Goal: Navigation & Orientation: Go to known website

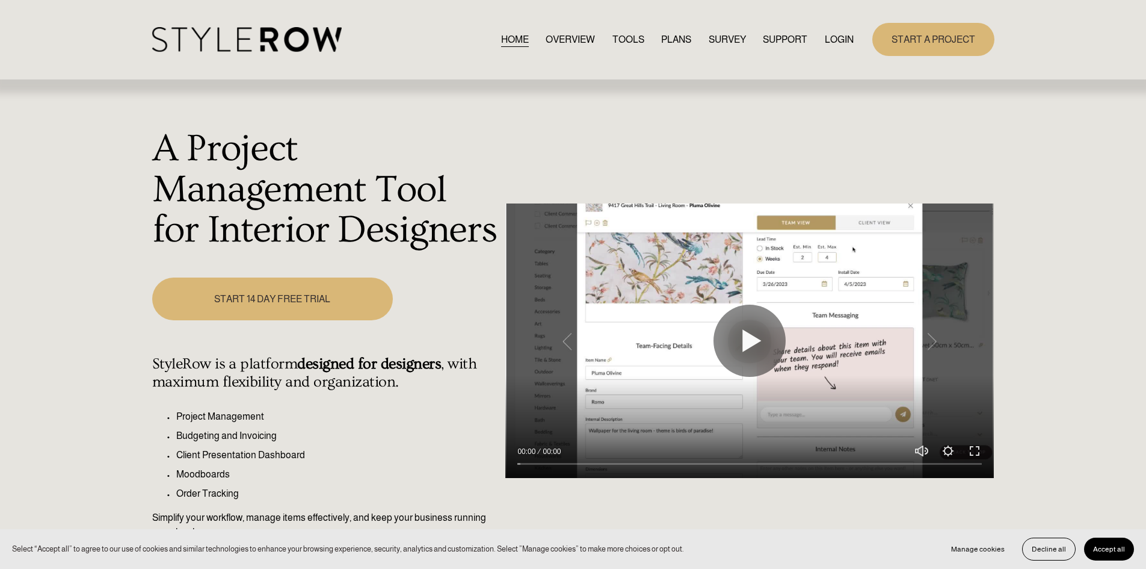
click at [846, 36] on link "LOGIN" at bounding box center [839, 39] width 29 height 16
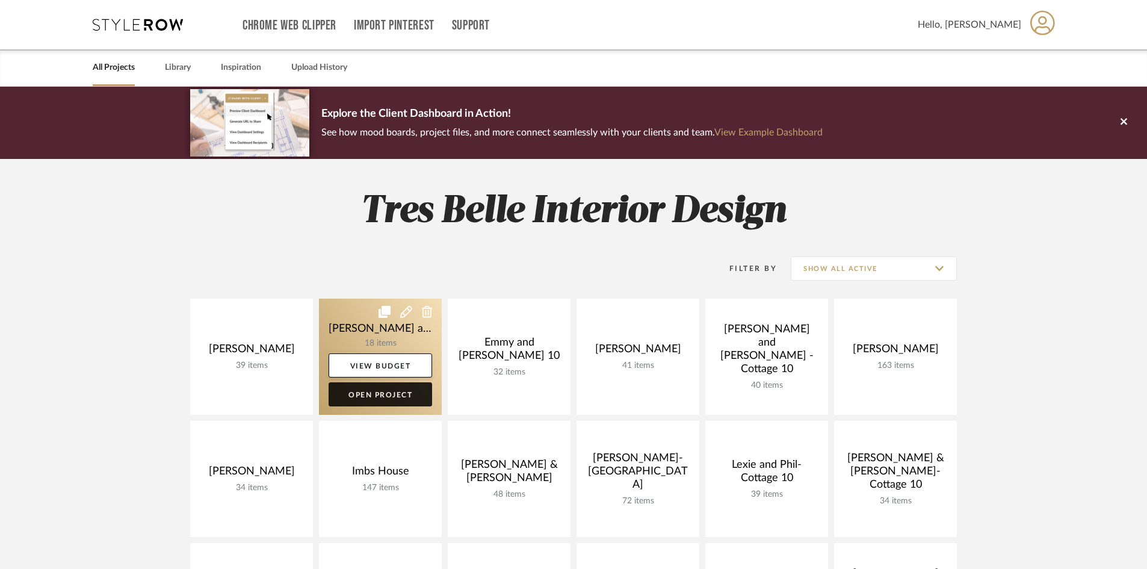
click at [363, 393] on link "Open Project" at bounding box center [381, 394] width 104 height 24
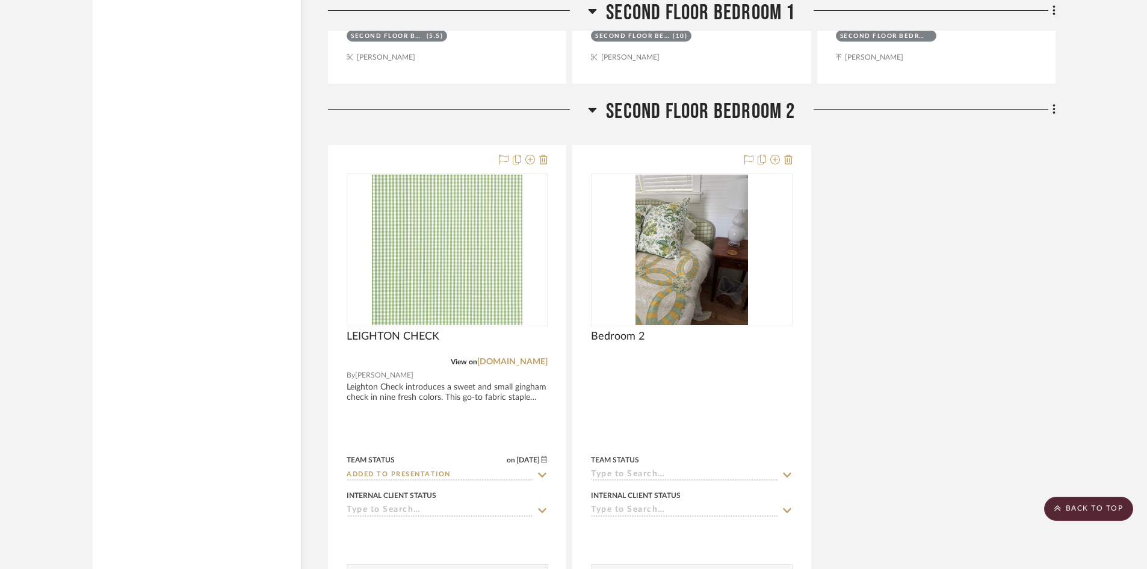
scroll to position [4272, 0]
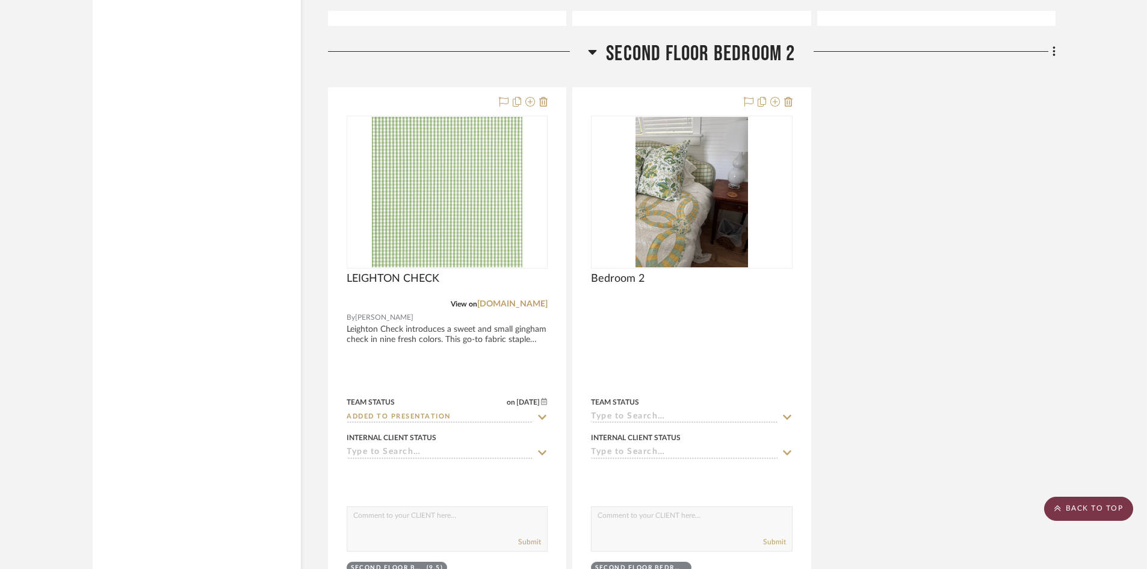
click at [1119, 505] on scroll-to-top-button "BACK TO TOP" at bounding box center [1088, 508] width 89 height 24
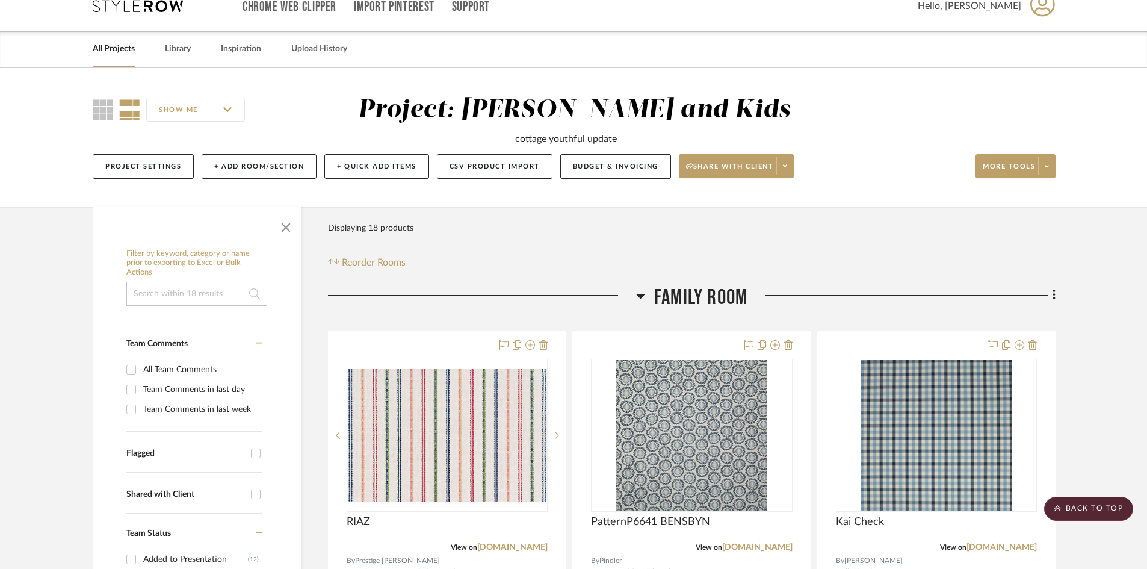
scroll to position [0, 0]
